Goal: Task Accomplishment & Management: Manage account settings

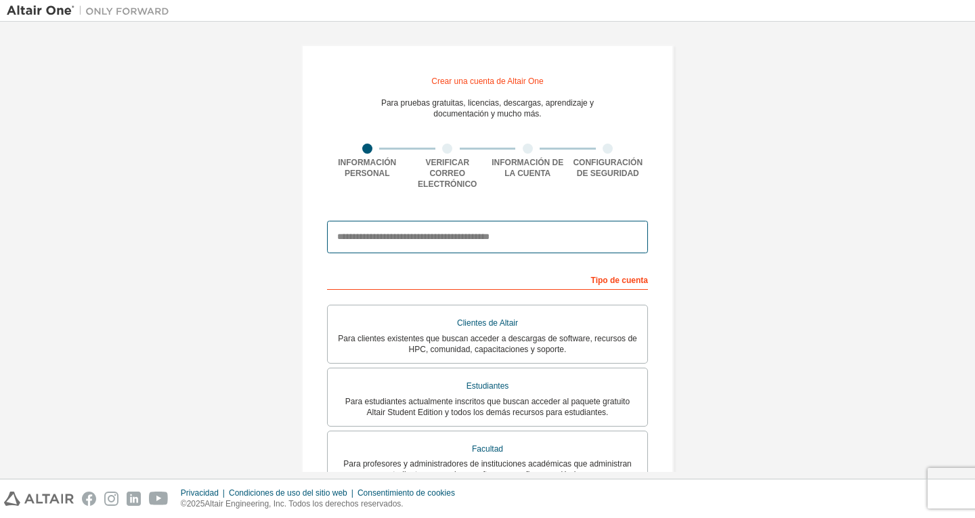
click at [445, 228] on input "email" at bounding box center [487, 237] width 321 height 32
type input "**********"
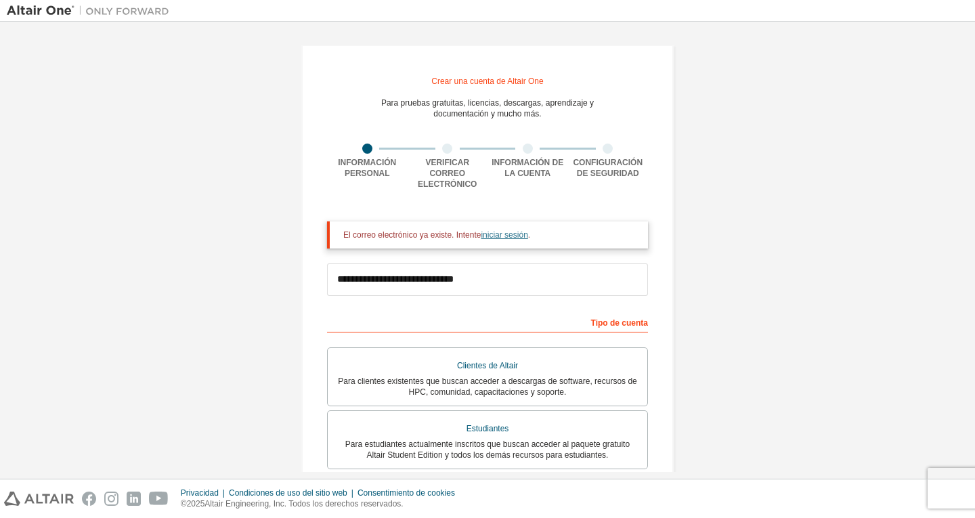
click at [496, 230] on font "iniciar sesión" at bounding box center [504, 234] width 47 height 9
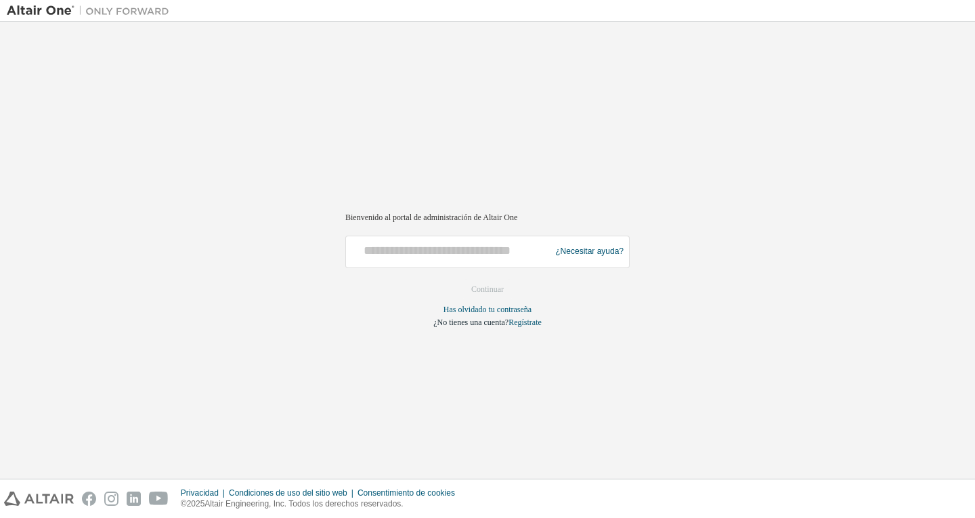
click at [458, 259] on div at bounding box center [449, 252] width 197 height 26
drag, startPoint x: 682, startPoint y: 426, endPoint x: 659, endPoint y: 397, distance: 37.1
click at [679, 424] on div "Bienvenido al portal de administración de Altair One ¿Necesitar ayuda? Asegúres…" at bounding box center [487, 249] width 961 height 443
click at [506, 261] on div at bounding box center [449, 252] width 197 height 26
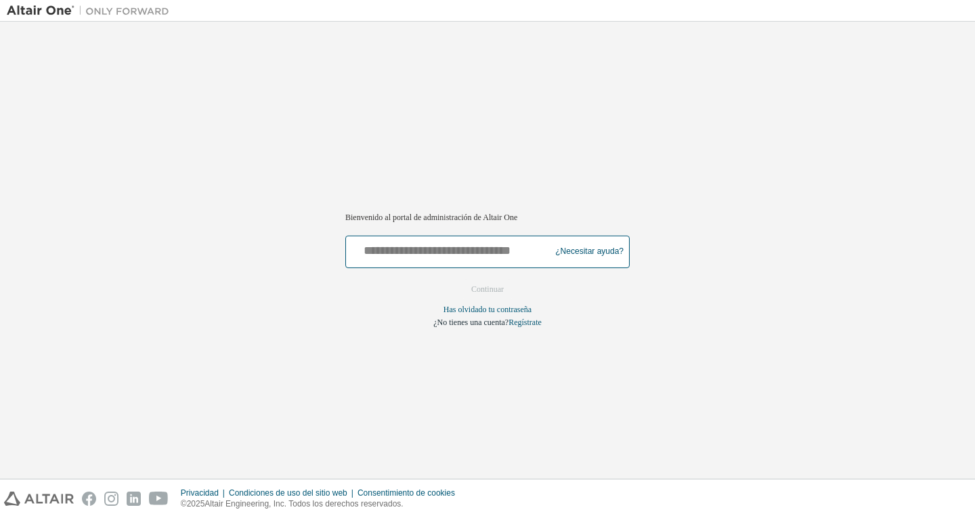
click at [485, 257] on input "text" at bounding box center [449, 249] width 197 height 20
type input "**********"
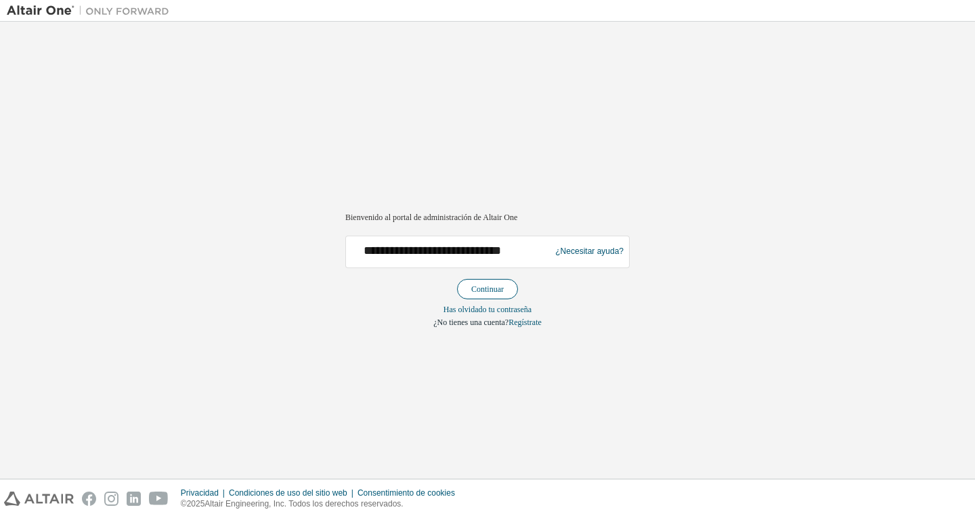
click at [492, 288] on font "Continuar" at bounding box center [487, 288] width 32 height 9
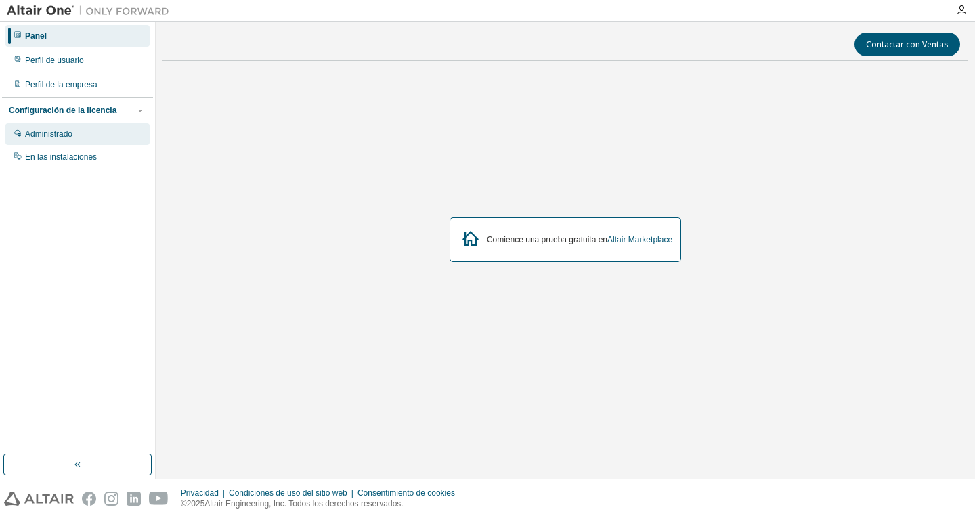
click at [100, 137] on div "Administrado" at bounding box center [77, 134] width 144 height 22
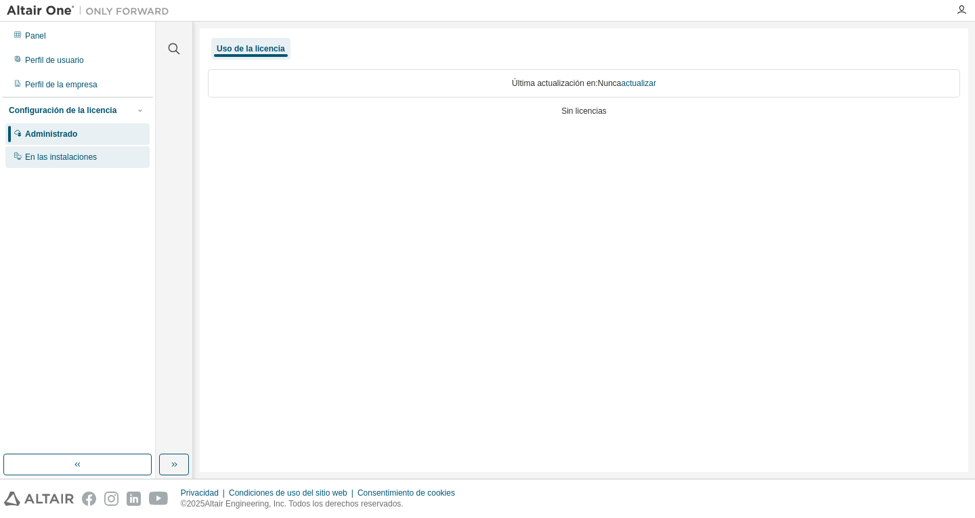
click at [131, 151] on div "En las instalaciones" at bounding box center [77, 157] width 144 height 22
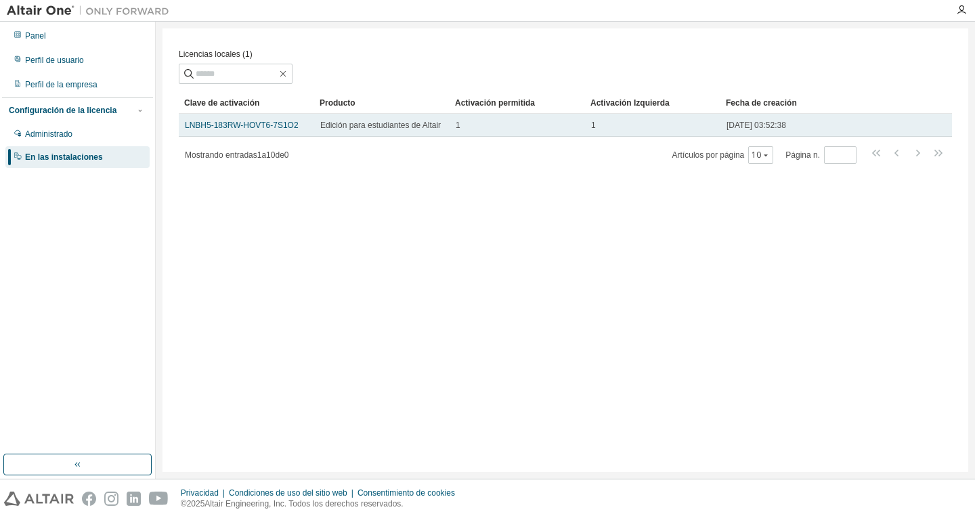
drag, startPoint x: 590, startPoint y: 128, endPoint x: 787, endPoint y: 136, distance: 197.2
click at [787, 136] on tr "LNBH5-183RW-HOVT6-7S1O2 Edición para estudiantes de Altair 1 1 21/08/2025 03:52…" at bounding box center [565, 125] width 773 height 23
click at [280, 125] on font "LNBH5-183RW-HOVT6-7S1O2" at bounding box center [242, 125] width 114 height 9
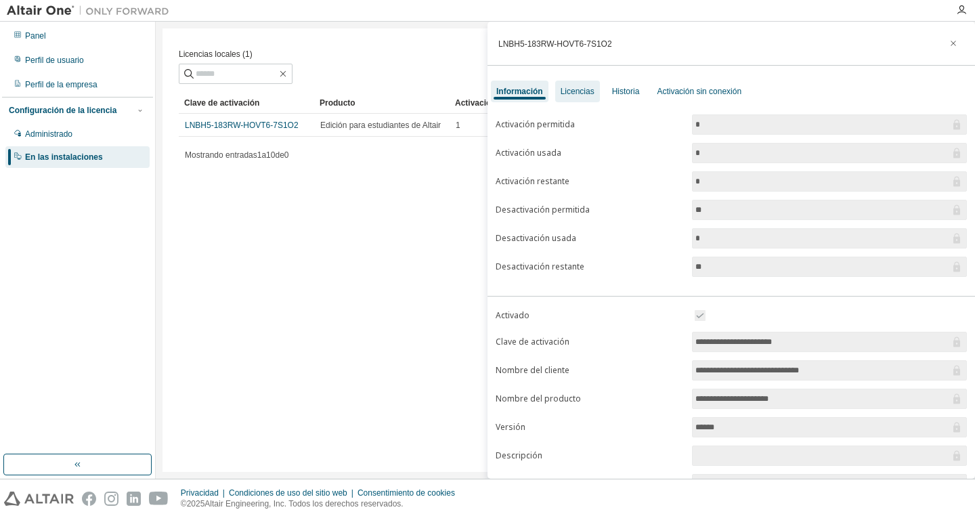
click at [584, 93] on font "Licencias" at bounding box center [578, 91] width 34 height 9
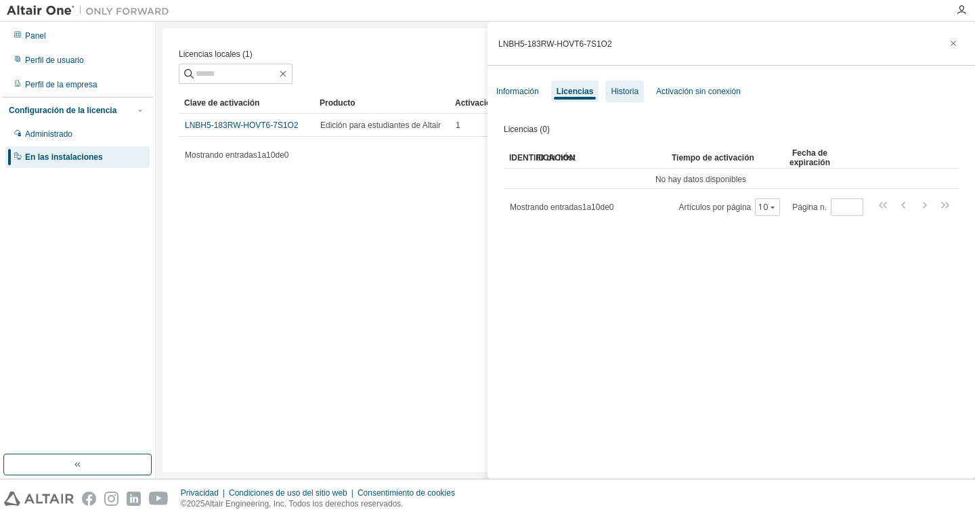
click at [631, 90] on font "Historia" at bounding box center [625, 91] width 28 height 9
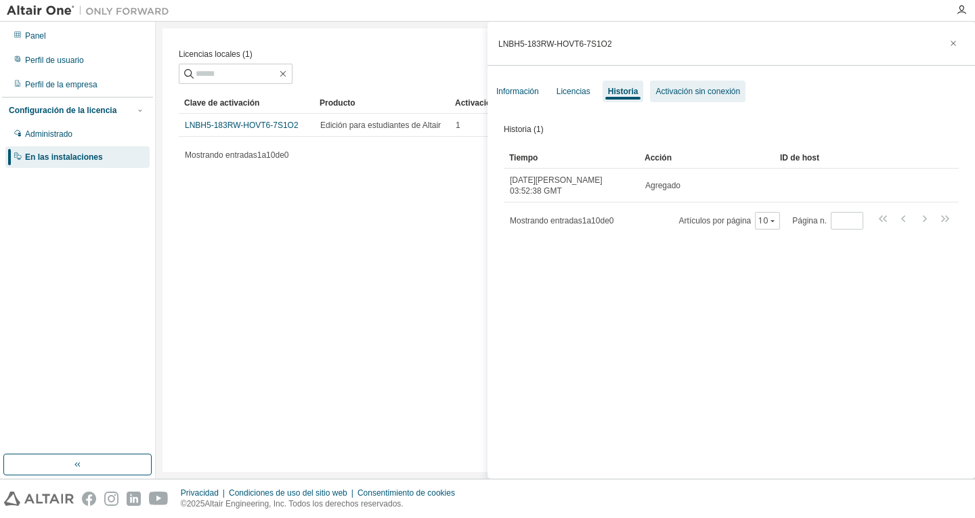
click at [672, 100] on div "Activación sin conexión" at bounding box center [697, 92] width 95 height 22
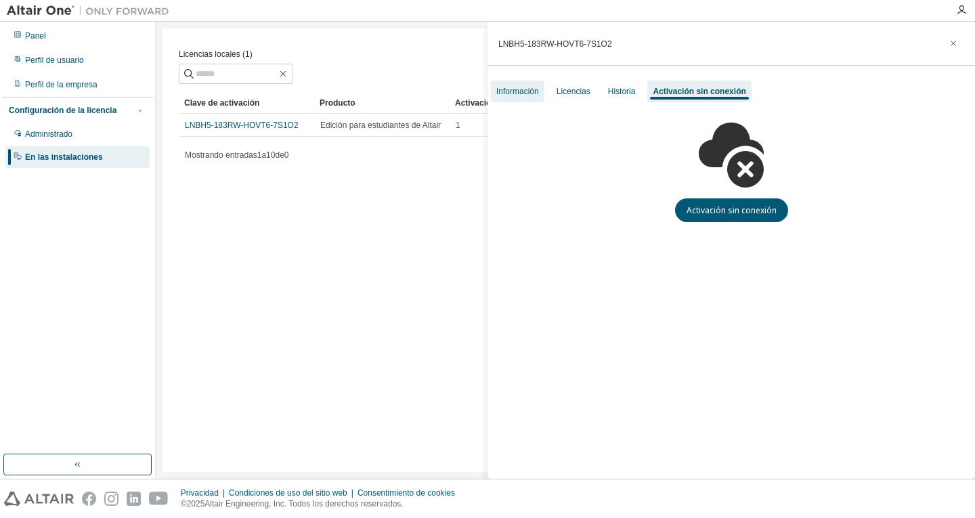
click at [535, 84] on div "Información" at bounding box center [517, 92] width 53 height 22
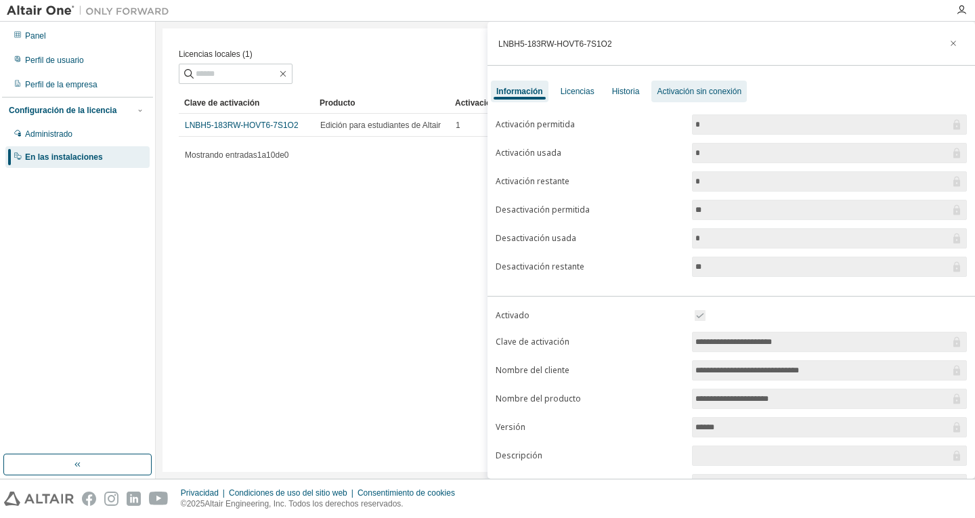
click at [674, 92] on font "Activación sin conexión" at bounding box center [699, 91] width 85 height 9
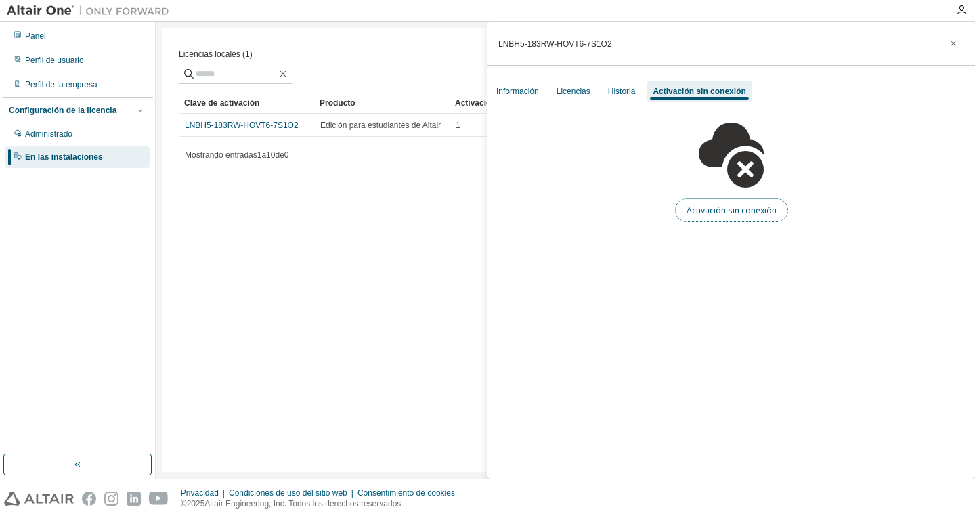
click at [722, 208] on font "Activación sin conexión" at bounding box center [731, 210] width 90 height 12
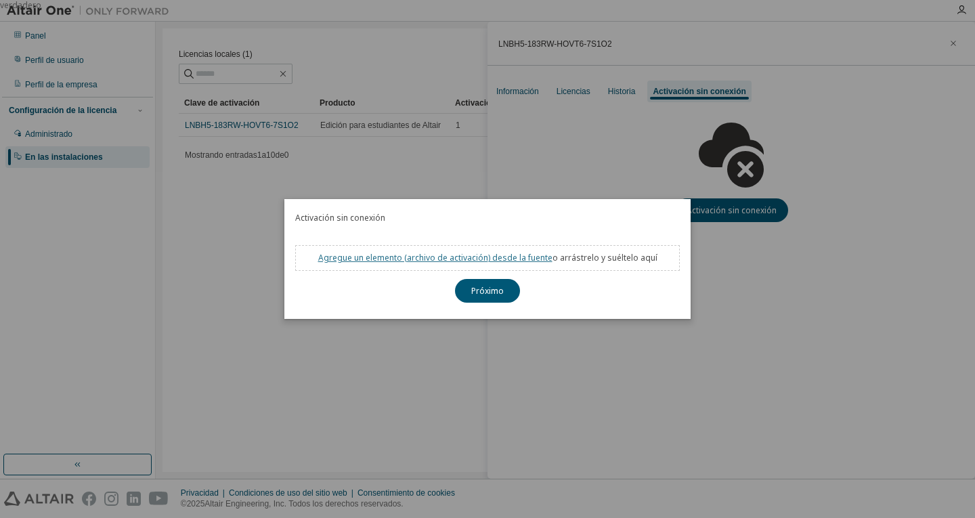
click at [484, 258] on font "archivo de activación" at bounding box center [447, 258] width 81 height 12
click at [653, 343] on div "verdadero" at bounding box center [487, 259] width 975 height 518
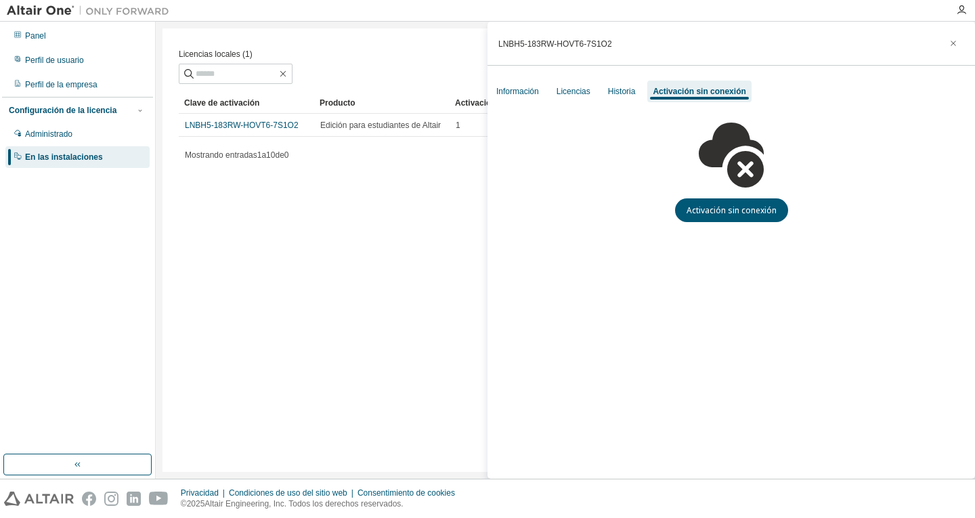
click at [950, 0] on div at bounding box center [487, 0] width 975 height 0
click at [537, 87] on font "Información" at bounding box center [517, 91] width 43 height 9
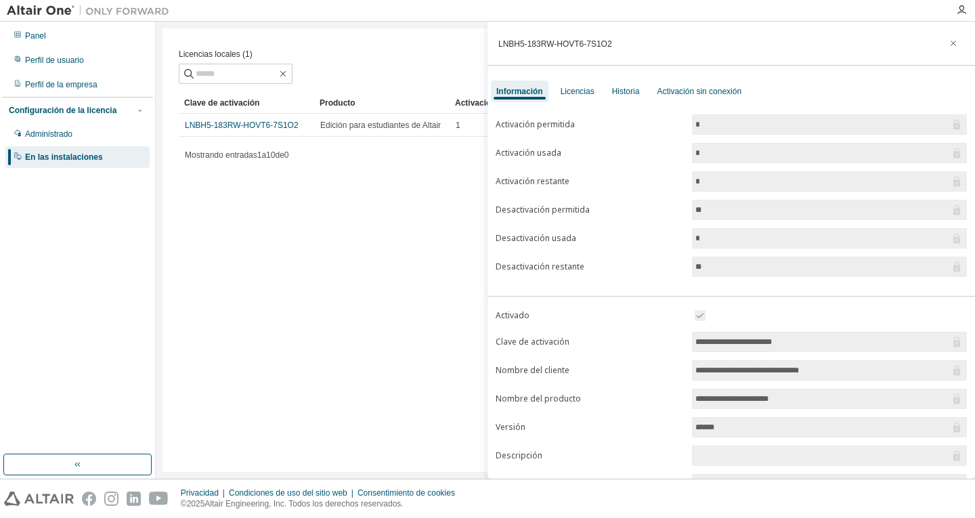
drag, startPoint x: 814, startPoint y: 346, endPoint x: 682, endPoint y: 341, distance: 132.1
click at [682, 341] on form "**********" at bounding box center [731, 425] width 471 height 236
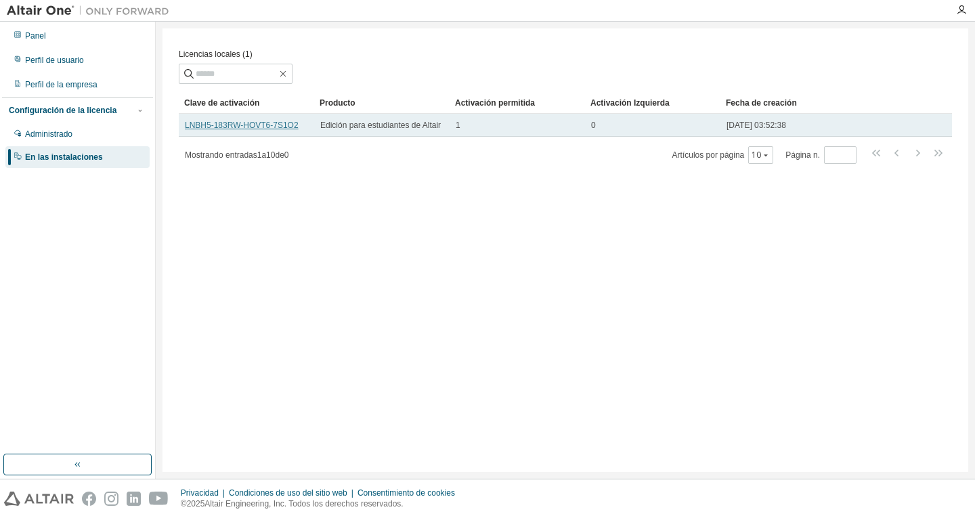
click at [255, 130] on font "LNBH5-183RW-HOVT6-7S1O2" at bounding box center [242, 125] width 114 height 9
